Goal: Information Seeking & Learning: Learn about a topic

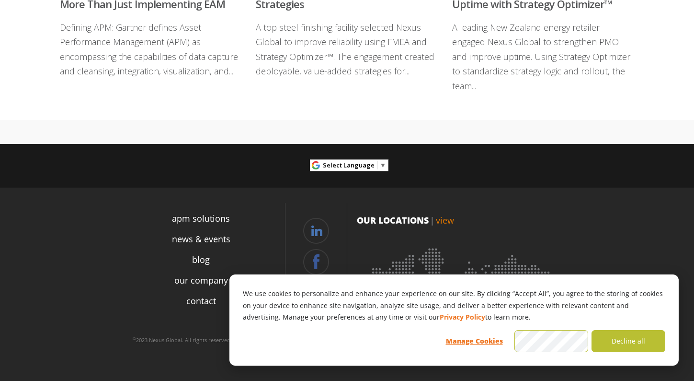
scroll to position [2790, 0]
click at [487, 342] on button "Manage Cookies" at bounding box center [475, 341] width 74 height 22
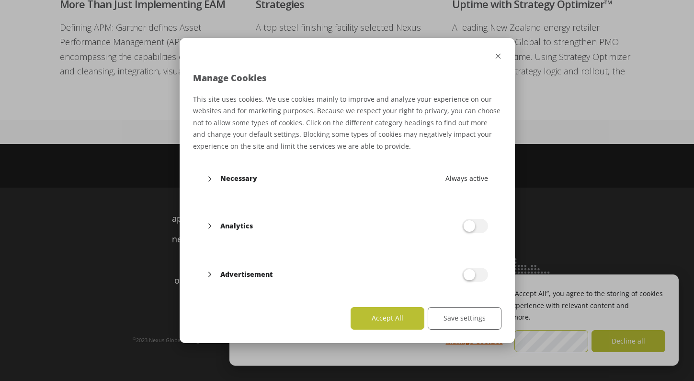
click at [386, 325] on button "Accept All" at bounding box center [388, 318] width 74 height 22
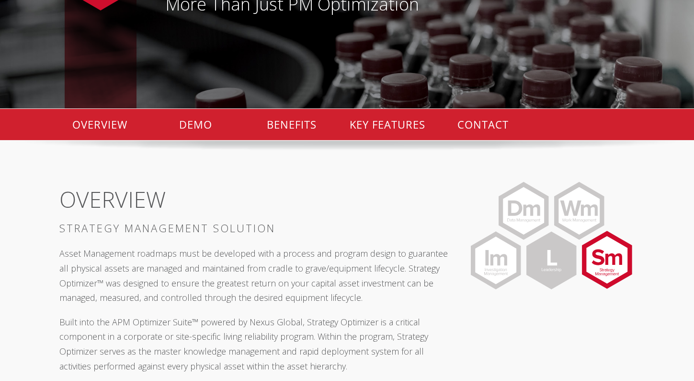
scroll to position [0, 0]
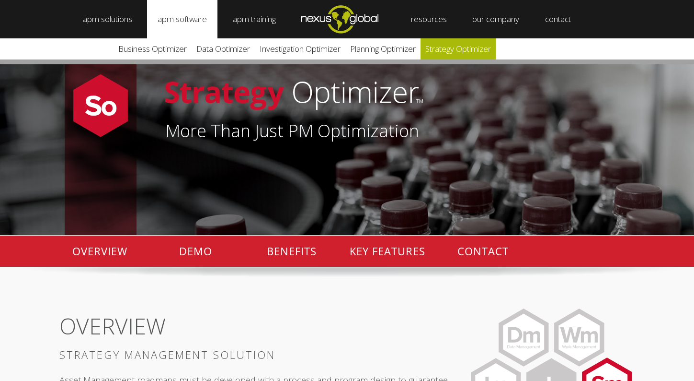
click at [470, 48] on link "Strategy Optimizer" at bounding box center [458, 48] width 75 height 21
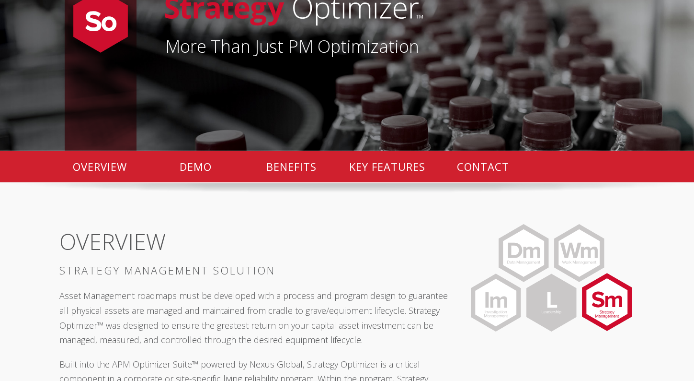
scroll to position [96, 0]
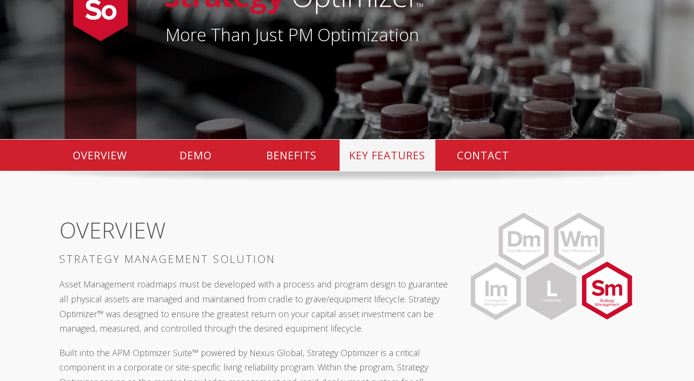
click at [399, 167] on p "KEY FEATURES" at bounding box center [388, 154] width 96 height 31
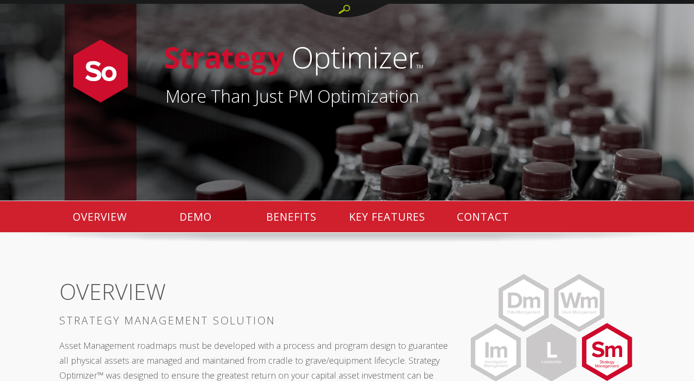
scroll to position [0, 0]
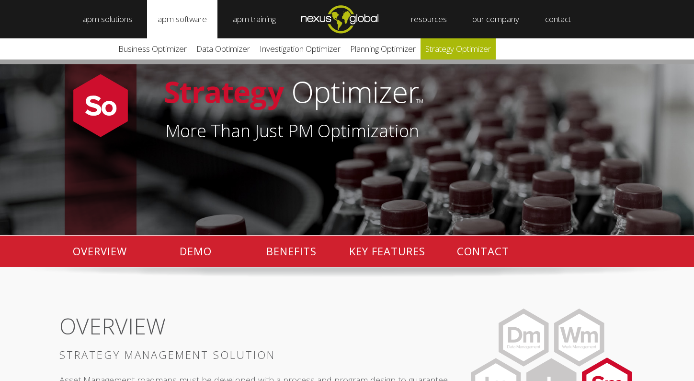
click at [475, 51] on link "Strategy Optimizer" at bounding box center [458, 48] width 75 height 21
